Goal: Information Seeking & Learning: Understand process/instructions

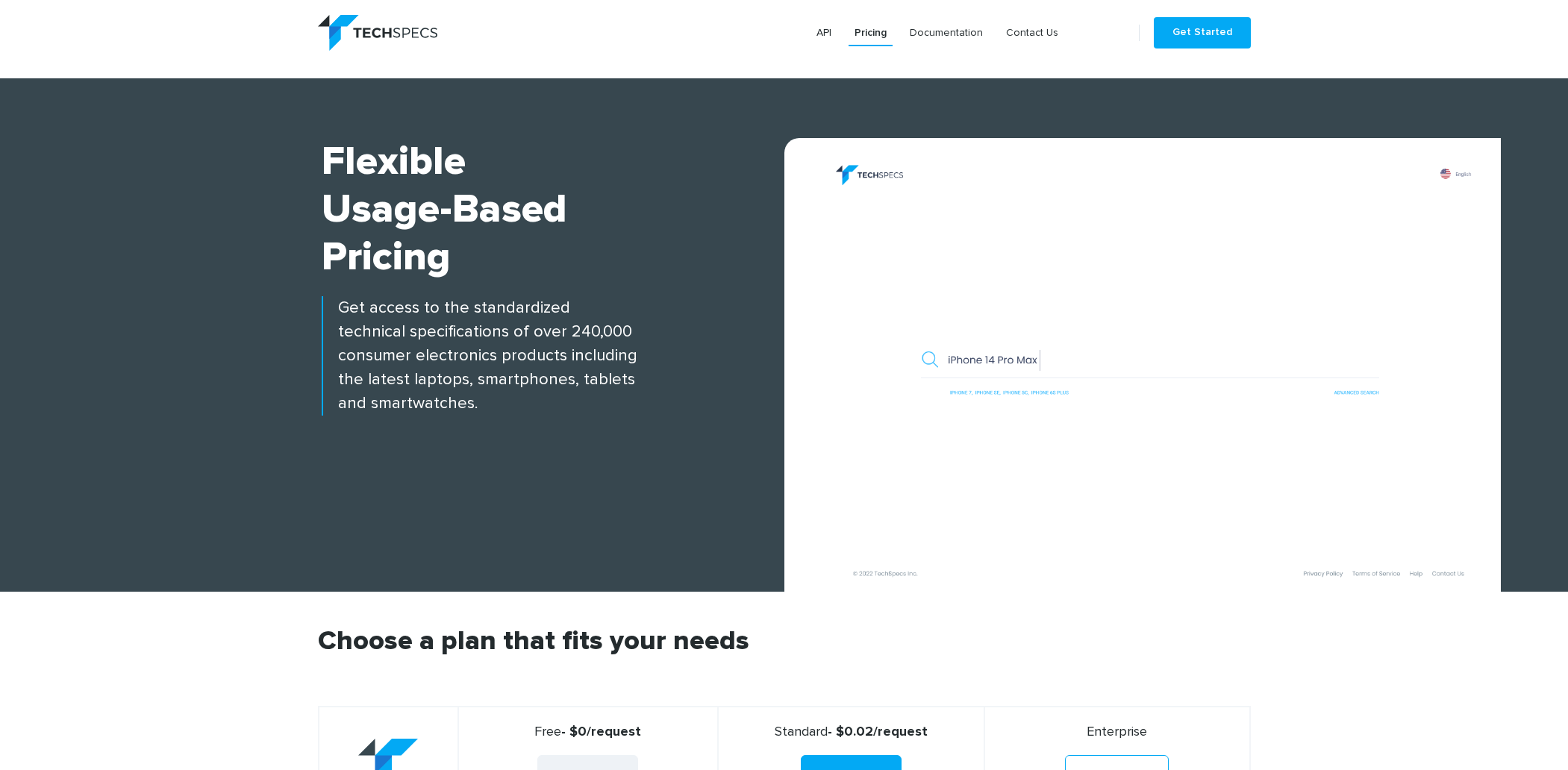
scroll to position [672, 0]
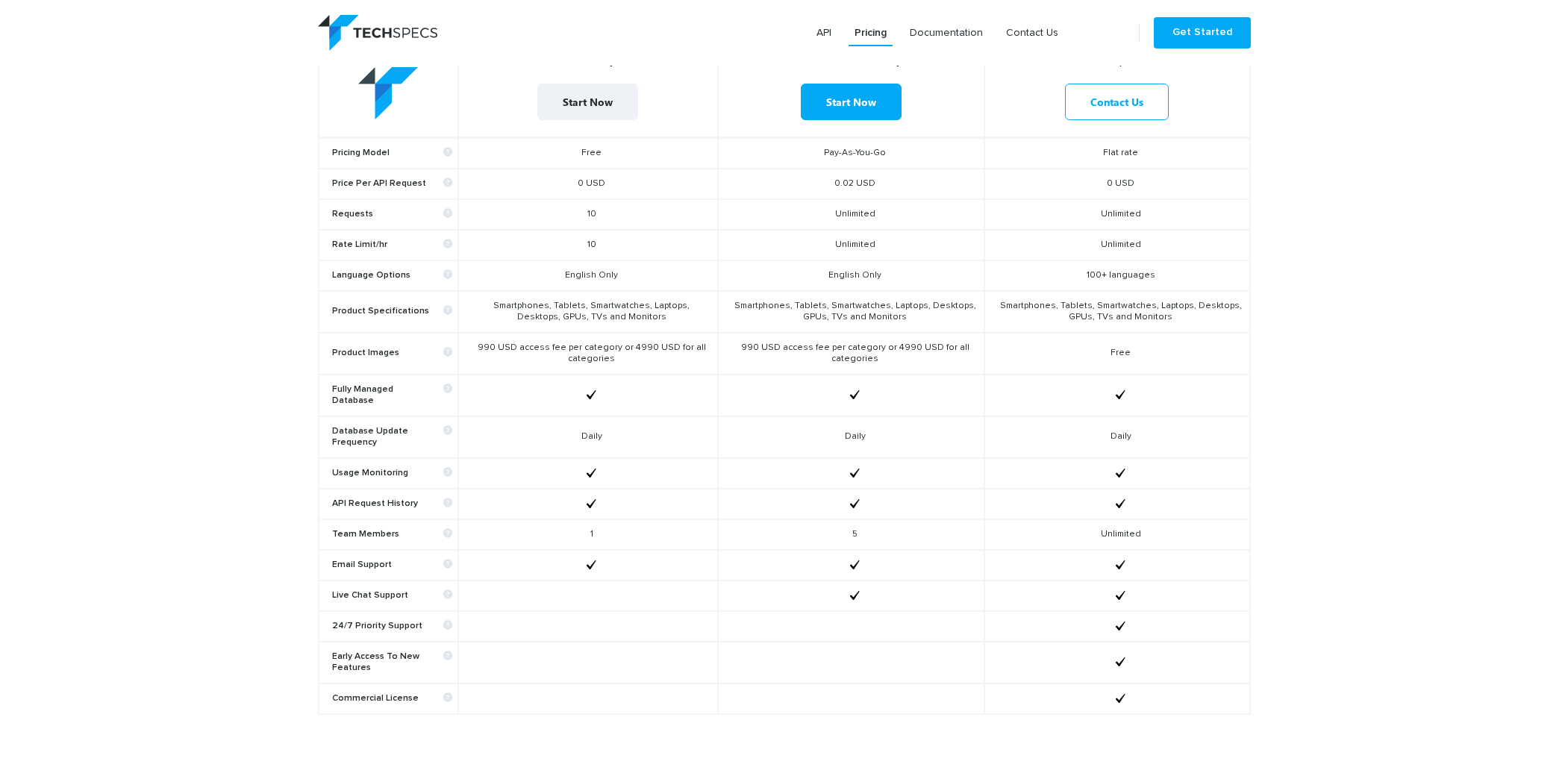
drag, startPoint x: 533, startPoint y: 346, endPoint x: 659, endPoint y: 356, distance: 126.4
click at [659, 356] on td "990 USD access fee per category or 4990 USD for all categories" at bounding box center [588, 354] width 260 height 42
drag, startPoint x: 550, startPoint y: 366, endPoint x: 476, endPoint y: 344, distance: 77.2
click at [476, 344] on td "990 USD access fee per category or 4990 USD for all categories" at bounding box center [588, 354] width 260 height 42
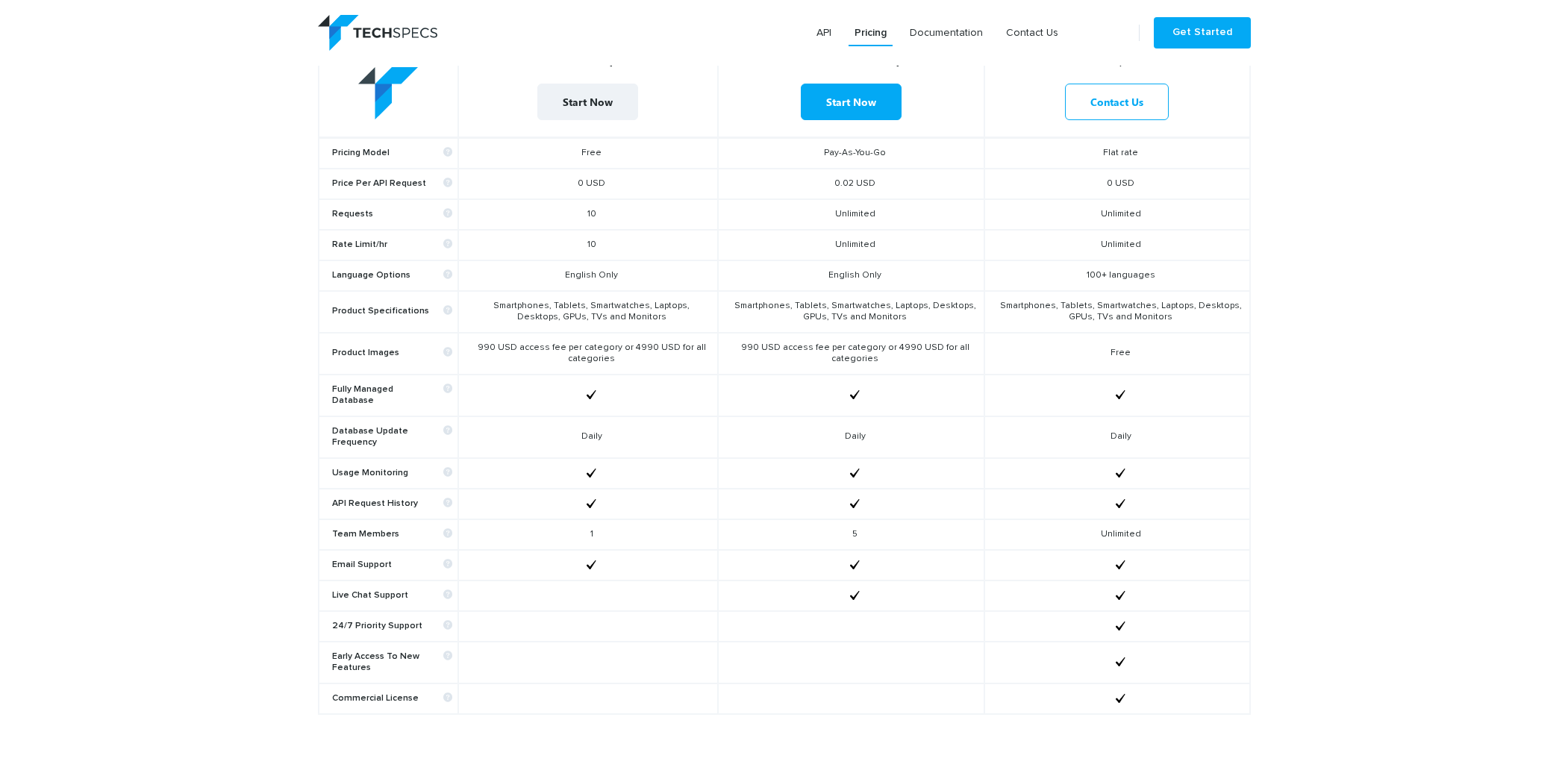
click at [630, 362] on td "990 USD access fee per category or 4990 USD for all categories" at bounding box center [588, 354] width 260 height 42
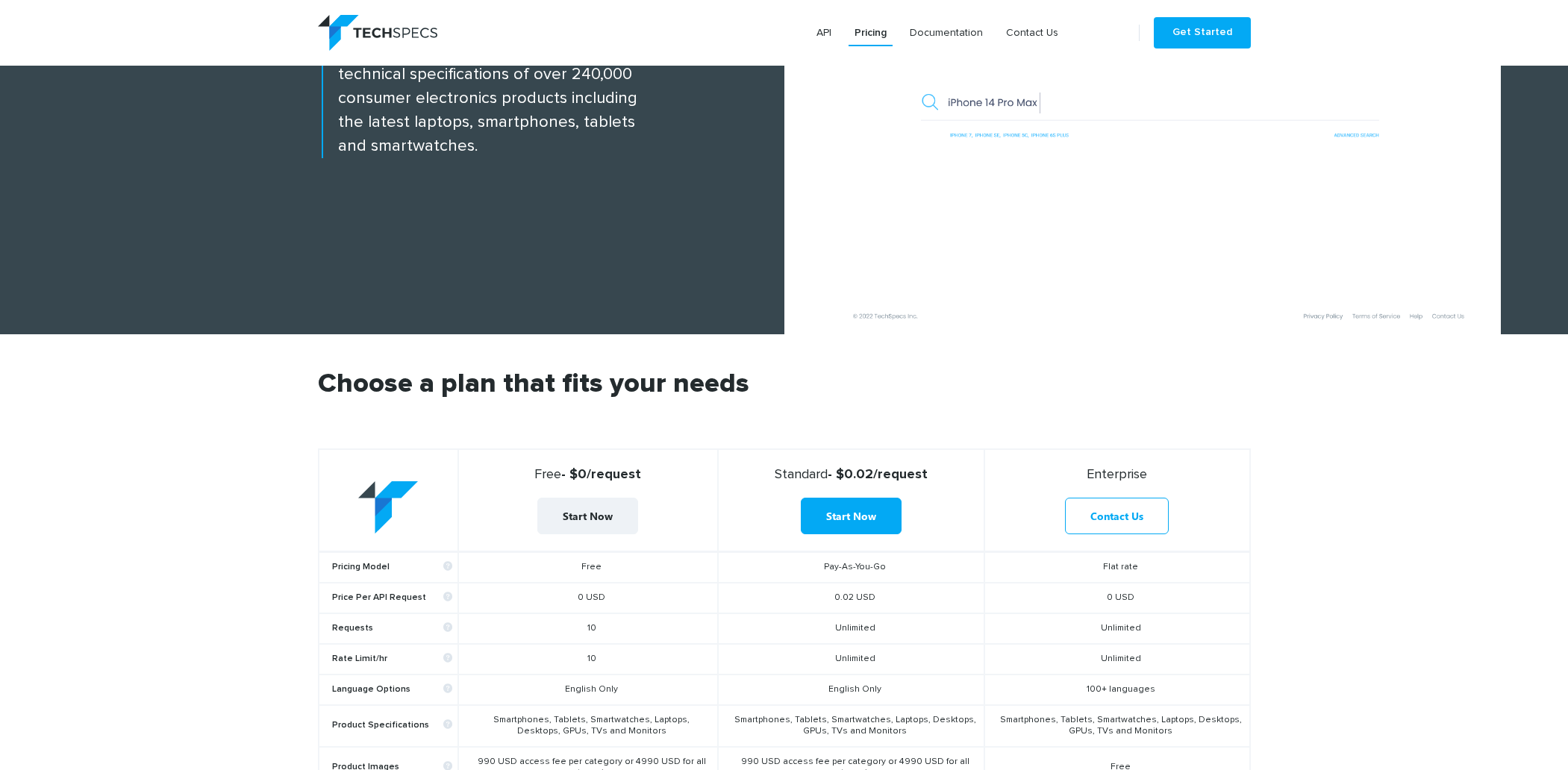
scroll to position [0, 0]
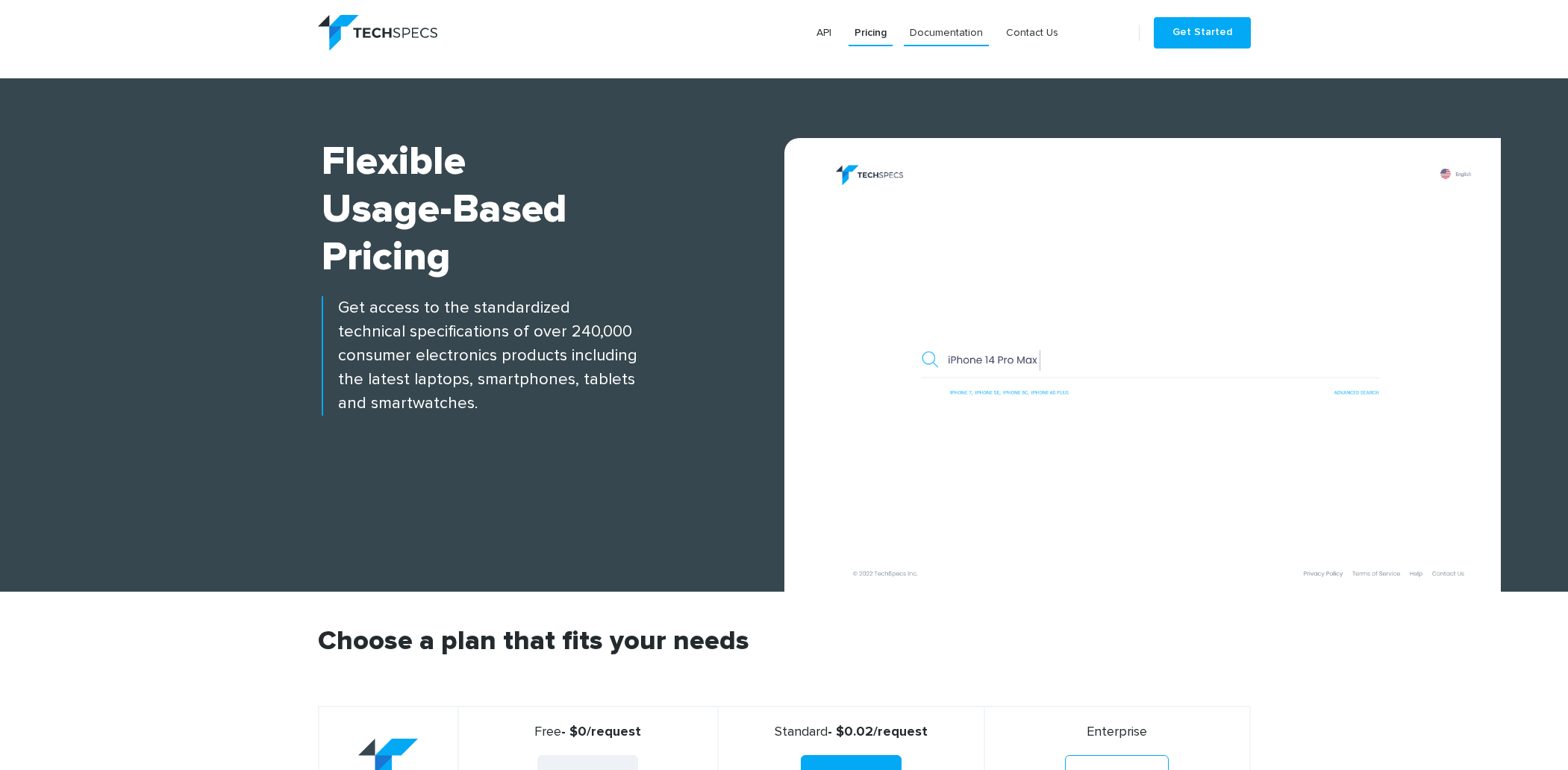
click at [960, 34] on link "Documentation" at bounding box center [946, 33] width 85 height 26
